Goal: Task Accomplishment & Management: Manage account settings

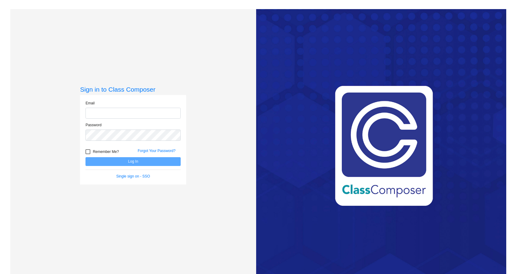
type input "[EMAIL_ADDRESS][DOMAIN_NAME]"
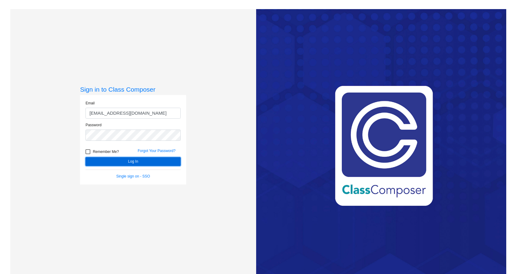
click at [136, 161] on button "Log In" at bounding box center [132, 161] width 95 height 9
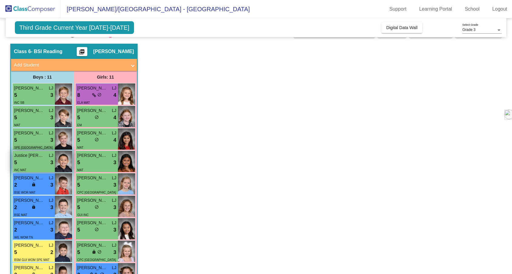
scroll to position [80, 0]
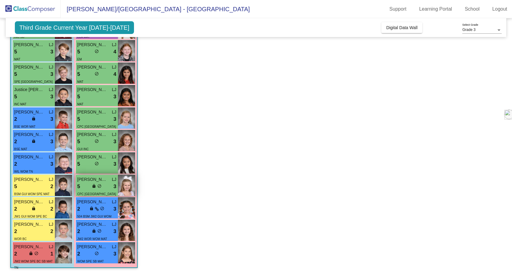
click at [90, 187] on div "5 lock do_not_disturb_alt 3" at bounding box center [96, 186] width 39 height 8
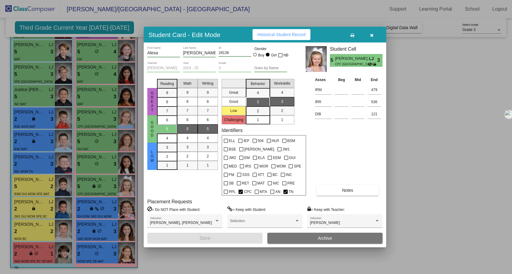
click at [92, 255] on div at bounding box center [256, 137] width 512 height 274
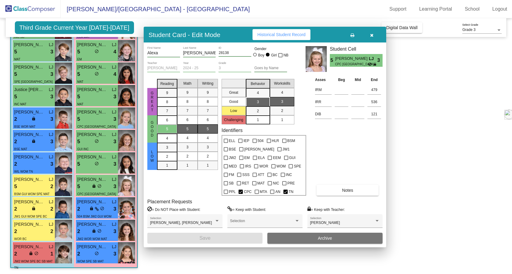
click at [92, 255] on div "2 lock do_not_disturb_alt 3" at bounding box center [96, 254] width 39 height 8
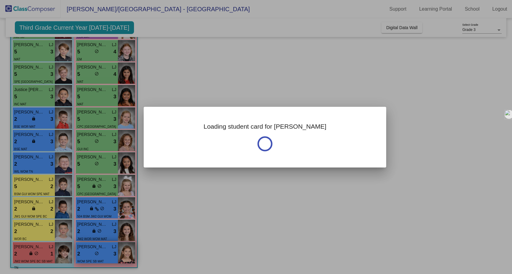
click at [100, 253] on div "2 lock do_not_disturb_alt 3" at bounding box center [96, 254] width 39 height 8
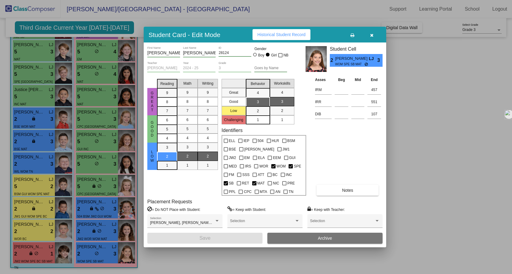
click at [49, 253] on div at bounding box center [256, 137] width 512 height 274
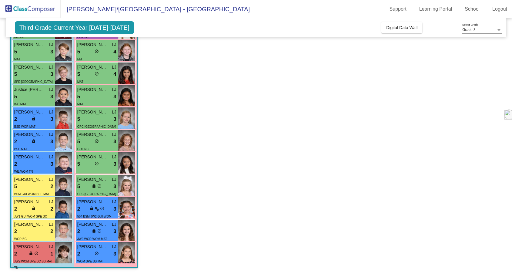
click at [49, 253] on div "2 lock do_not_disturb_alt 1" at bounding box center [33, 254] width 39 height 8
click at [34, 254] on div "lock do_not_disturb_alt" at bounding box center [34, 254] width 10 height 6
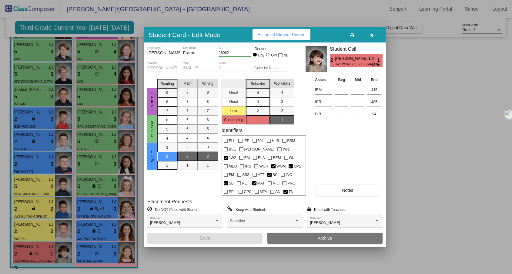
click at [43, 236] on div at bounding box center [256, 137] width 512 height 274
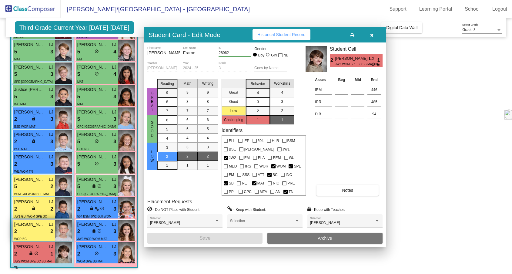
click at [43, 232] on div "2 lock do_not_disturb_alt 2" at bounding box center [33, 231] width 39 height 8
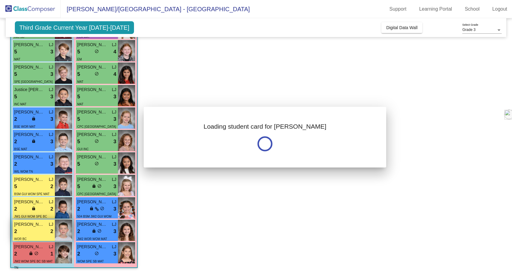
click at [43, 232] on div at bounding box center [256, 137] width 512 height 274
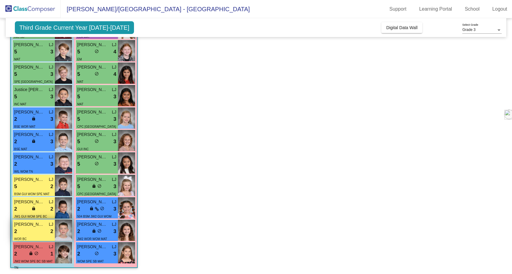
click at [43, 232] on div "2 lock do_not_disturb_alt 2" at bounding box center [33, 231] width 39 height 8
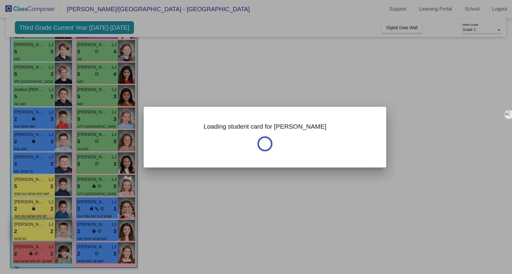
click at [43, 232] on div at bounding box center [256, 137] width 512 height 274
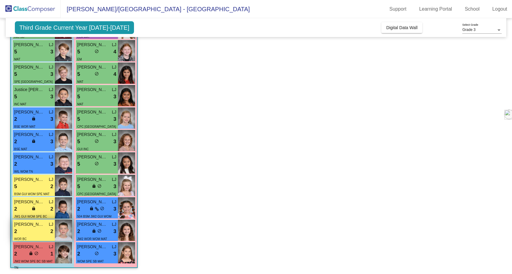
click at [43, 232] on div "2 lock do_not_disturb_alt 2" at bounding box center [33, 231] width 39 height 8
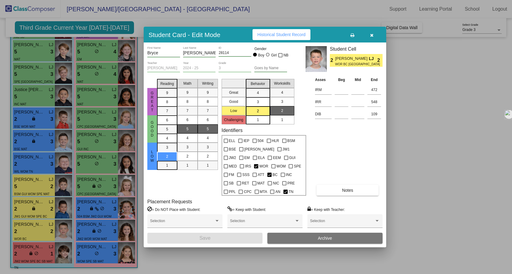
click at [96, 234] on div at bounding box center [256, 137] width 512 height 274
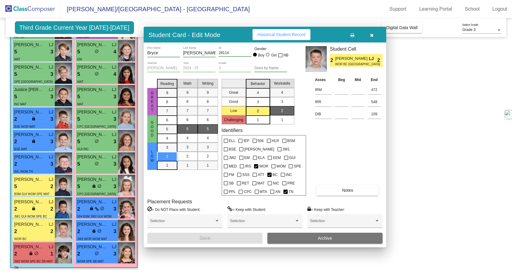
click at [96, 234] on div "lock do_not_disturb_alt" at bounding box center [97, 231] width 10 height 6
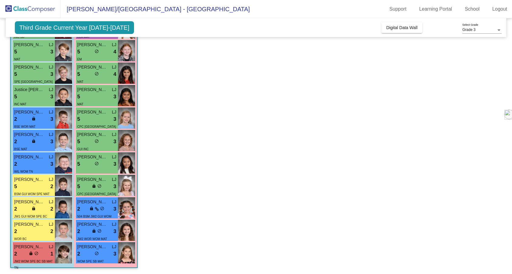
click at [96, 234] on div "lock do_not_disturb_alt" at bounding box center [97, 231] width 10 height 6
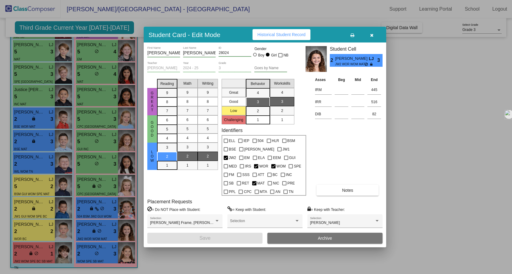
click at [83, 211] on div at bounding box center [256, 137] width 512 height 274
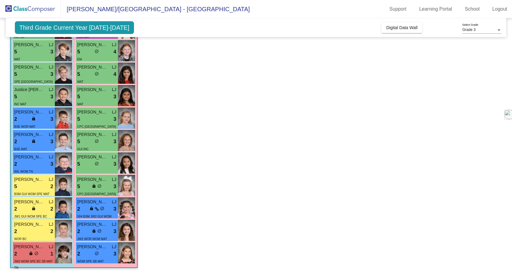
click at [83, 211] on div "2 lock do_not_disturb_alt 3" at bounding box center [96, 209] width 39 height 8
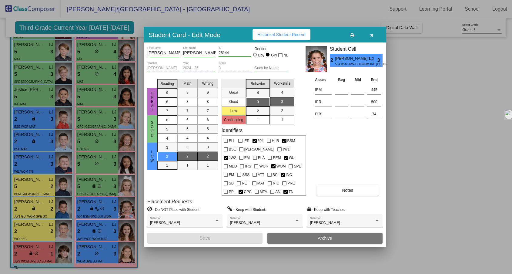
click at [41, 209] on div at bounding box center [256, 137] width 512 height 274
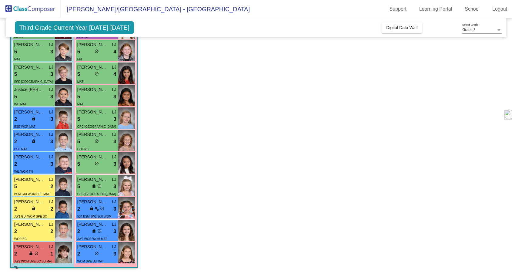
click at [41, 209] on div "2 lock do_not_disturb_alt 2" at bounding box center [33, 209] width 39 height 8
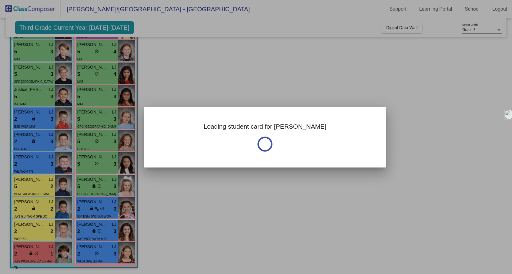
click at [41, 209] on div at bounding box center [256, 137] width 512 height 274
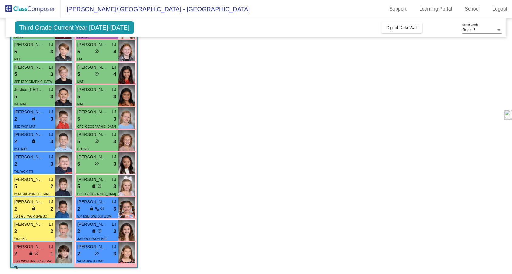
click at [41, 209] on div "2 lock do_not_disturb_alt 2" at bounding box center [33, 209] width 39 height 8
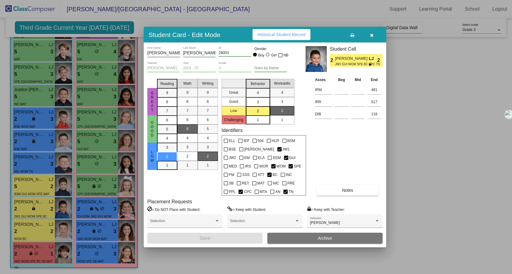
click at [42, 188] on div at bounding box center [256, 137] width 512 height 274
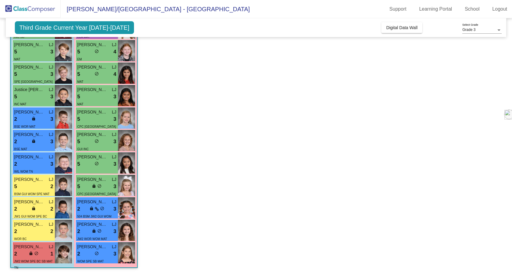
click at [42, 188] on div "5 lock do_not_disturb_alt 2" at bounding box center [33, 186] width 39 height 8
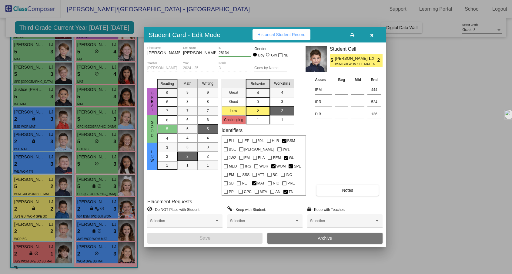
click at [84, 188] on div at bounding box center [256, 137] width 512 height 274
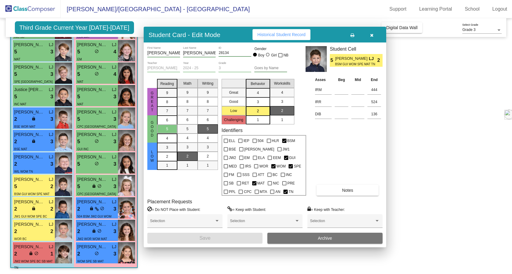
click at [84, 188] on div "5 lock do_not_disturb_alt 3" at bounding box center [96, 186] width 39 height 8
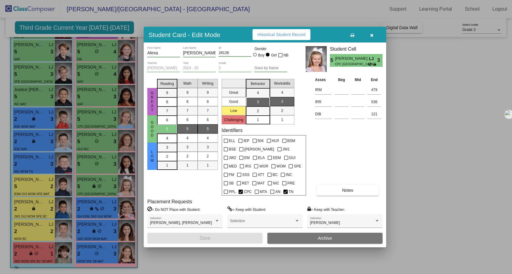
click at [88, 167] on div at bounding box center [256, 137] width 512 height 274
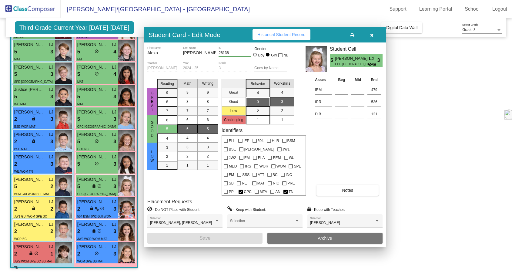
click at [88, 167] on div "5 lock do_not_disturb_alt 3" at bounding box center [96, 164] width 39 height 8
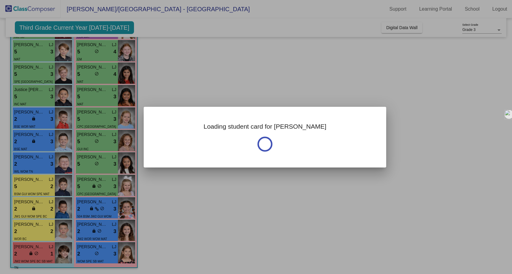
click at [88, 167] on div at bounding box center [256, 137] width 512 height 274
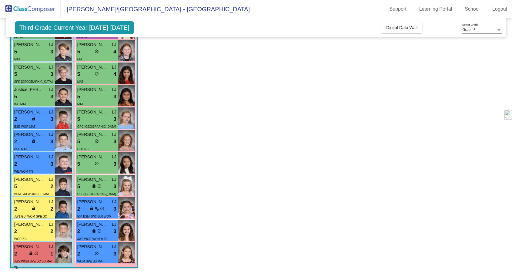
click at [88, 167] on div "5 lock do_not_disturb_alt 3" at bounding box center [96, 164] width 39 height 8
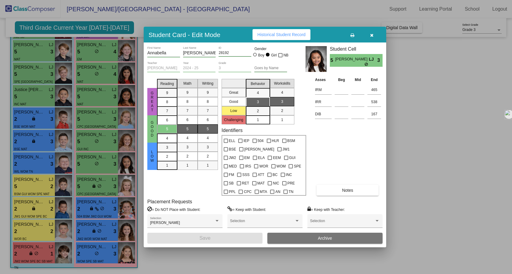
click at [34, 157] on div at bounding box center [256, 137] width 512 height 274
click at [34, 162] on div "2 lock do_not_disturb_alt 3" at bounding box center [33, 164] width 39 height 8
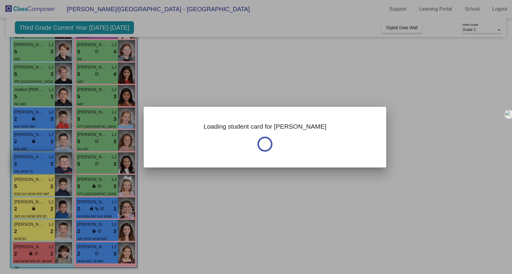
click at [34, 162] on div at bounding box center [256, 137] width 512 height 274
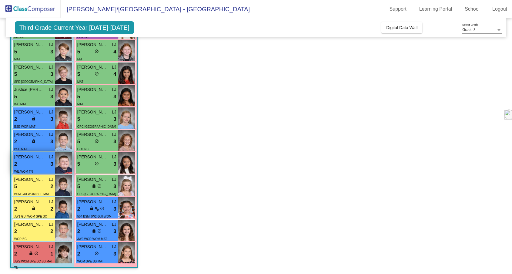
click at [34, 162] on div "2 lock do_not_disturb_alt 3" at bounding box center [33, 164] width 39 height 8
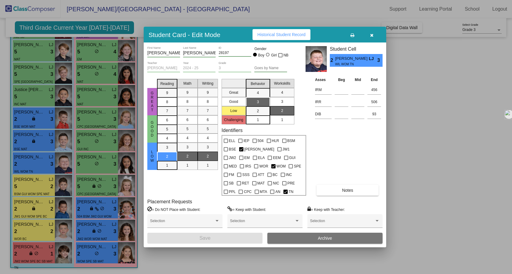
click at [40, 144] on div at bounding box center [256, 137] width 512 height 274
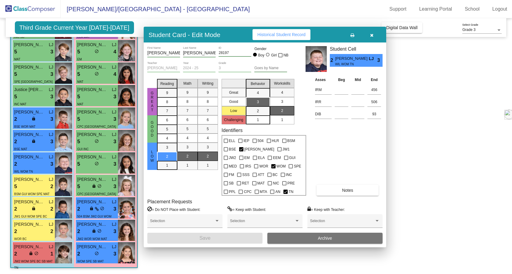
click at [40, 144] on div "2 lock do_not_disturb_alt 3" at bounding box center [33, 142] width 39 height 8
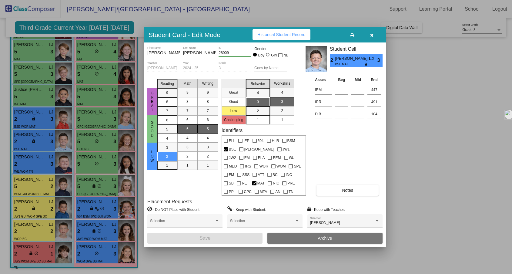
click at [88, 143] on div at bounding box center [256, 137] width 512 height 274
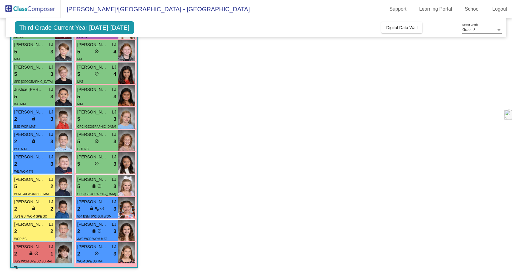
click at [88, 143] on div "5 lock do_not_disturb_alt 3" at bounding box center [96, 142] width 39 height 8
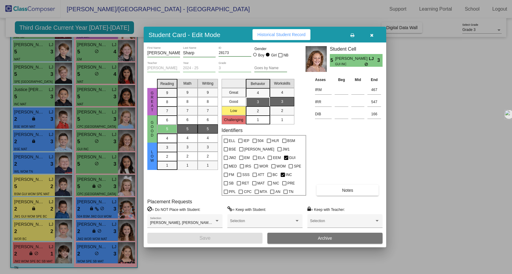
click at [95, 118] on div at bounding box center [256, 137] width 512 height 274
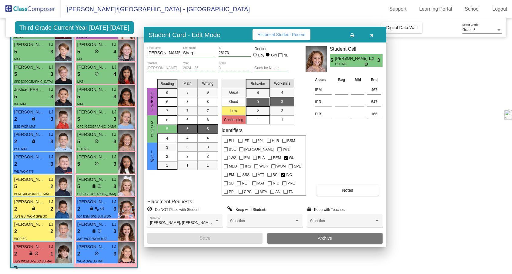
click at [95, 118] on div "5 lock do_not_disturb_alt 3" at bounding box center [96, 119] width 39 height 8
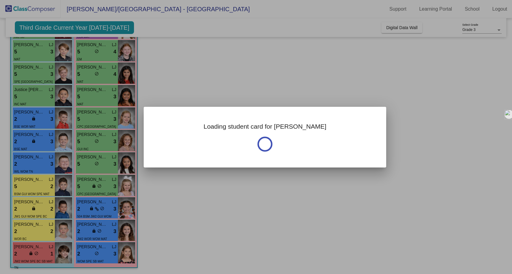
click at [95, 118] on div at bounding box center [256, 137] width 512 height 274
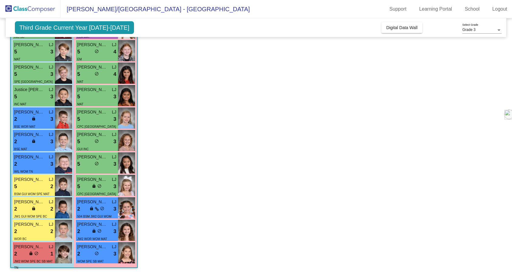
click at [95, 118] on div "5 lock do_not_disturb_alt 3" at bounding box center [96, 119] width 39 height 8
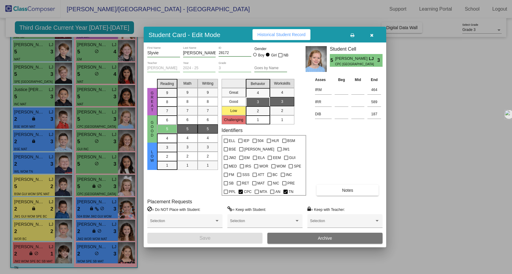
click at [38, 118] on div at bounding box center [256, 137] width 512 height 274
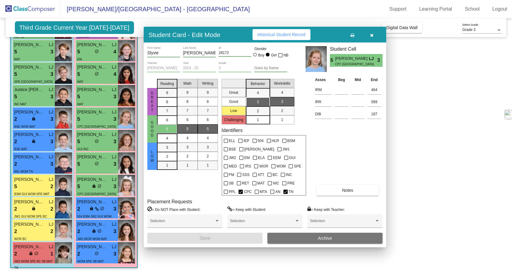
click at [38, 118] on div "2 lock do_not_disturb_alt 3" at bounding box center [33, 119] width 39 height 8
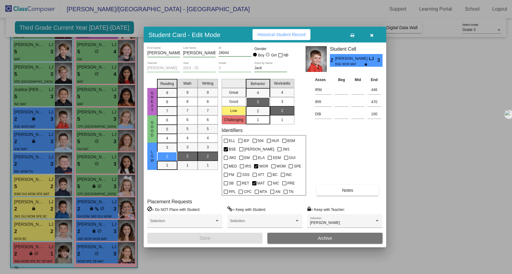
click at [42, 103] on div at bounding box center [256, 137] width 512 height 274
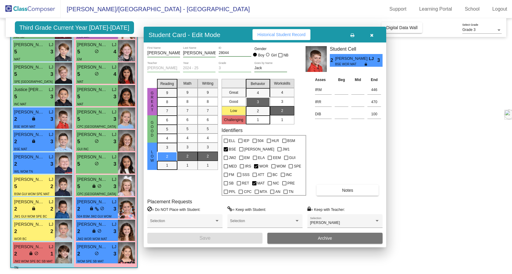
click at [42, 103] on div "INC MAT" at bounding box center [33, 104] width 39 height 6
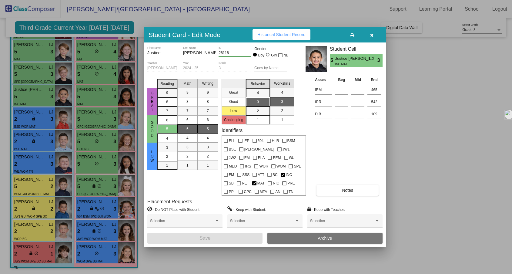
click at [90, 101] on div at bounding box center [256, 137] width 512 height 274
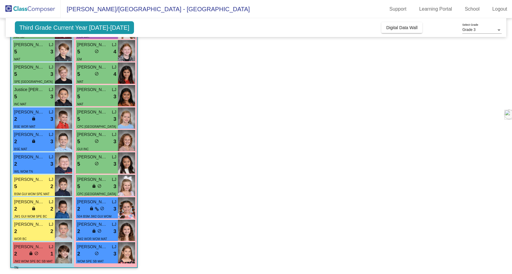
click at [90, 101] on div "MAT" at bounding box center [96, 104] width 39 height 6
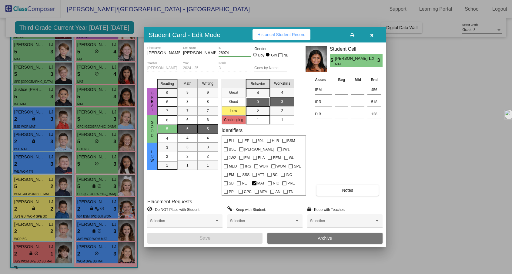
click at [91, 77] on div at bounding box center [256, 137] width 512 height 274
click at [91, 77] on div "5 lock do_not_disturb_alt 4" at bounding box center [96, 74] width 39 height 8
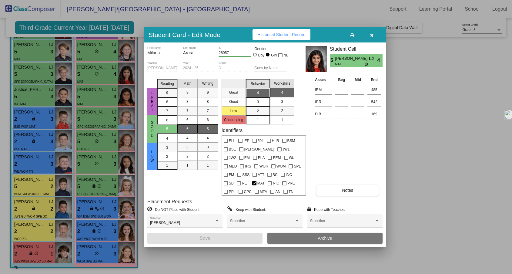
click at [42, 75] on div at bounding box center [256, 137] width 512 height 274
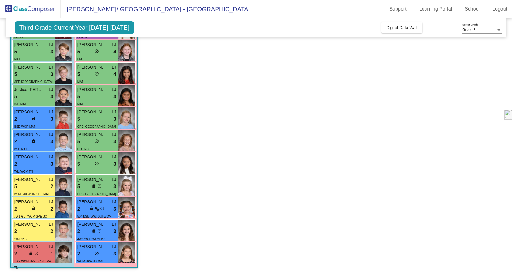
click at [42, 75] on div "5 lock do_not_disturb_alt 3" at bounding box center [33, 74] width 39 height 8
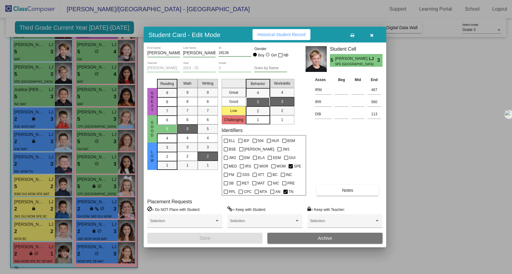
click at [44, 54] on div at bounding box center [256, 137] width 512 height 274
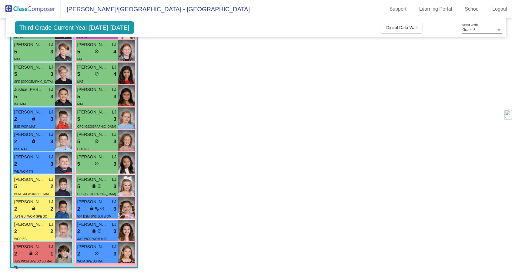
click at [44, 54] on div "5 lock do_not_disturb_alt 3" at bounding box center [33, 52] width 39 height 8
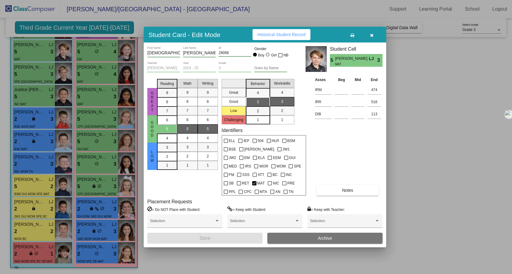
click at [89, 56] on div at bounding box center [256, 137] width 512 height 274
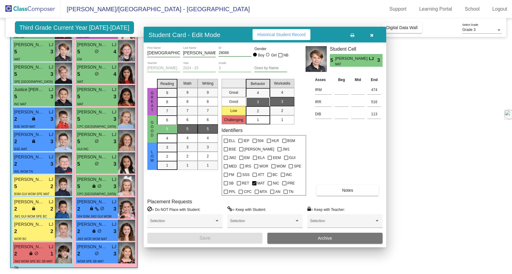
click at [89, 56] on div "EM" at bounding box center [96, 59] width 39 height 6
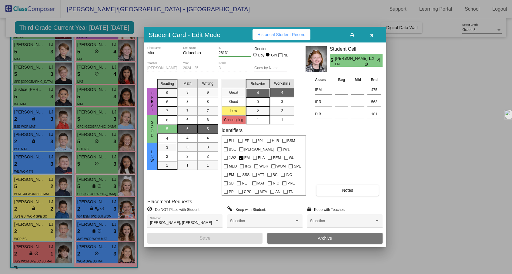
click at [95, 66] on div at bounding box center [256, 137] width 512 height 274
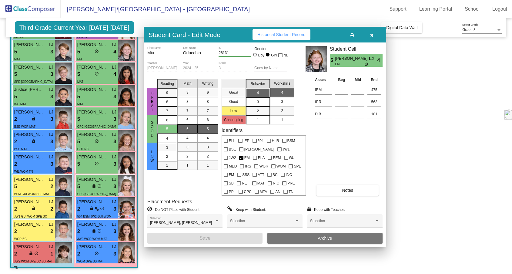
click at [162, 86] on app-classroom "Class 6 - BSI Reading picture_as_pdf [PERSON_NAME] Add Student First Name Last …" at bounding box center [255, 126] width 491 height 296
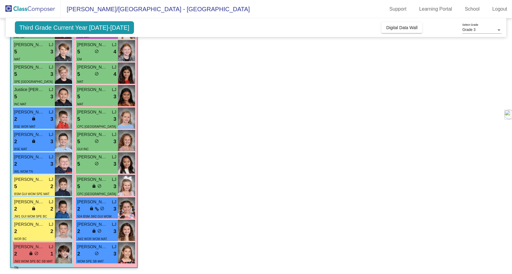
scroll to position [0, 0]
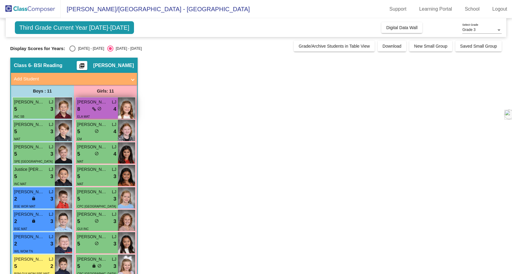
click at [95, 107] on icon at bounding box center [94, 109] width 4 height 4
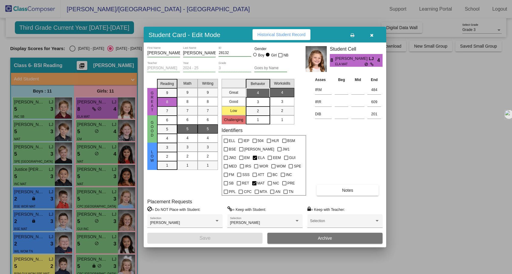
click at [47, 112] on div at bounding box center [256, 137] width 512 height 274
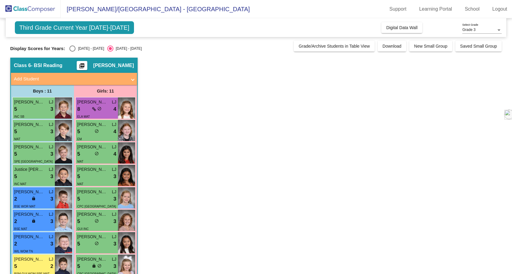
click at [47, 112] on div "5 lock do_not_disturb_alt 3" at bounding box center [33, 109] width 39 height 8
